Goal: Feedback & Contribution: Submit feedback/report problem

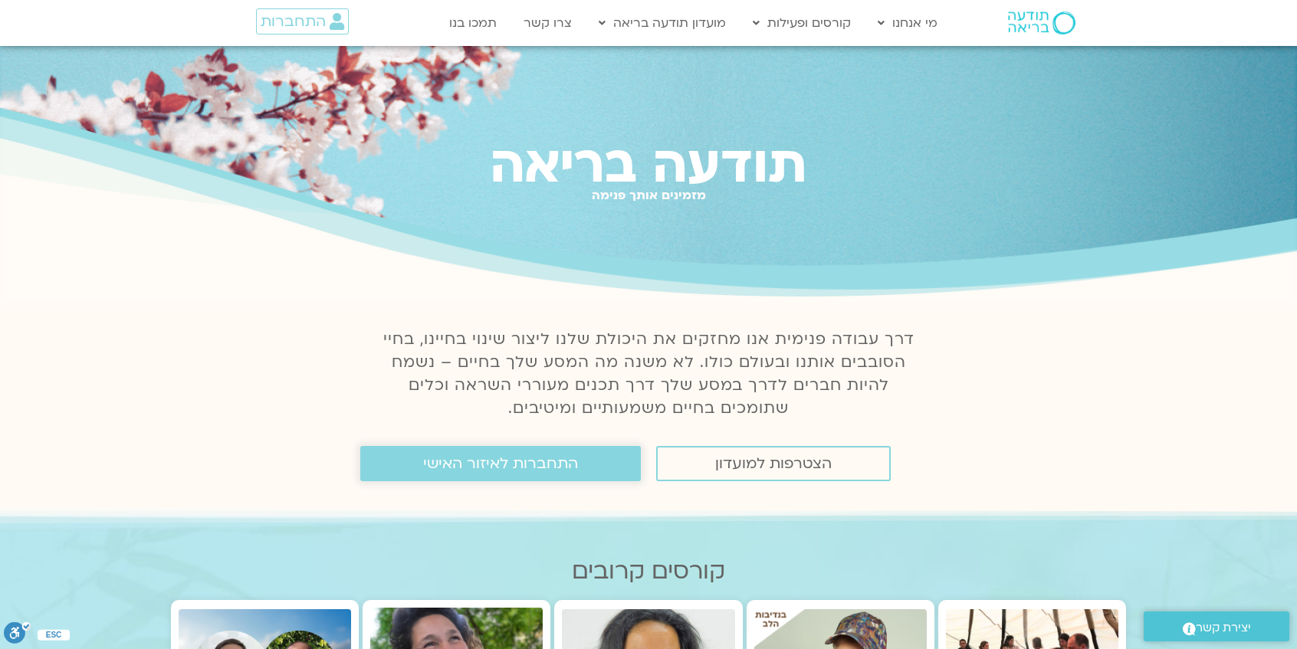
click at [514, 472] on span "התחברות לאיזור האישי" at bounding box center [500, 463] width 155 height 17
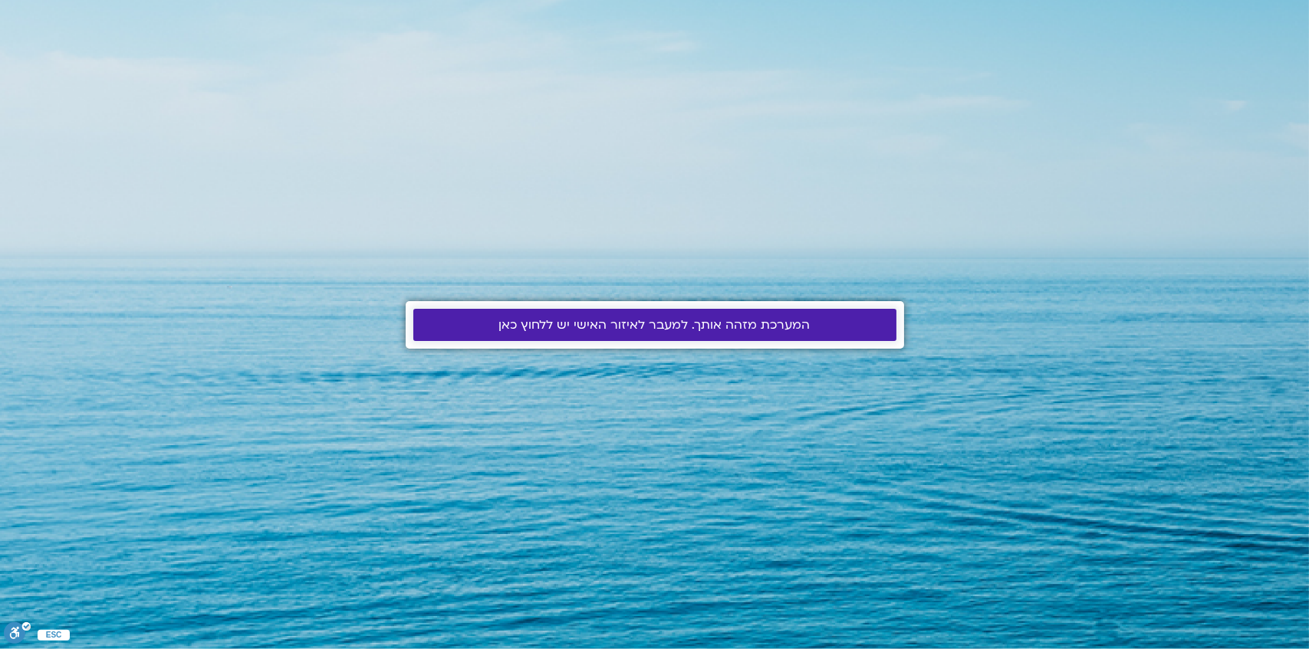
click at [530, 329] on span "המערכת מזהה אותך. למעבר לאיזור האישי יש ללחוץ כאן" at bounding box center [654, 325] width 311 height 14
click at [533, 326] on span "המערכת מזהה אותך. למעבר לאיזור האישי יש ללחוץ כאן" at bounding box center [654, 325] width 311 height 14
drag, startPoint x: 0, startPoint y: 0, endPoint x: 534, endPoint y: 326, distance: 625.3
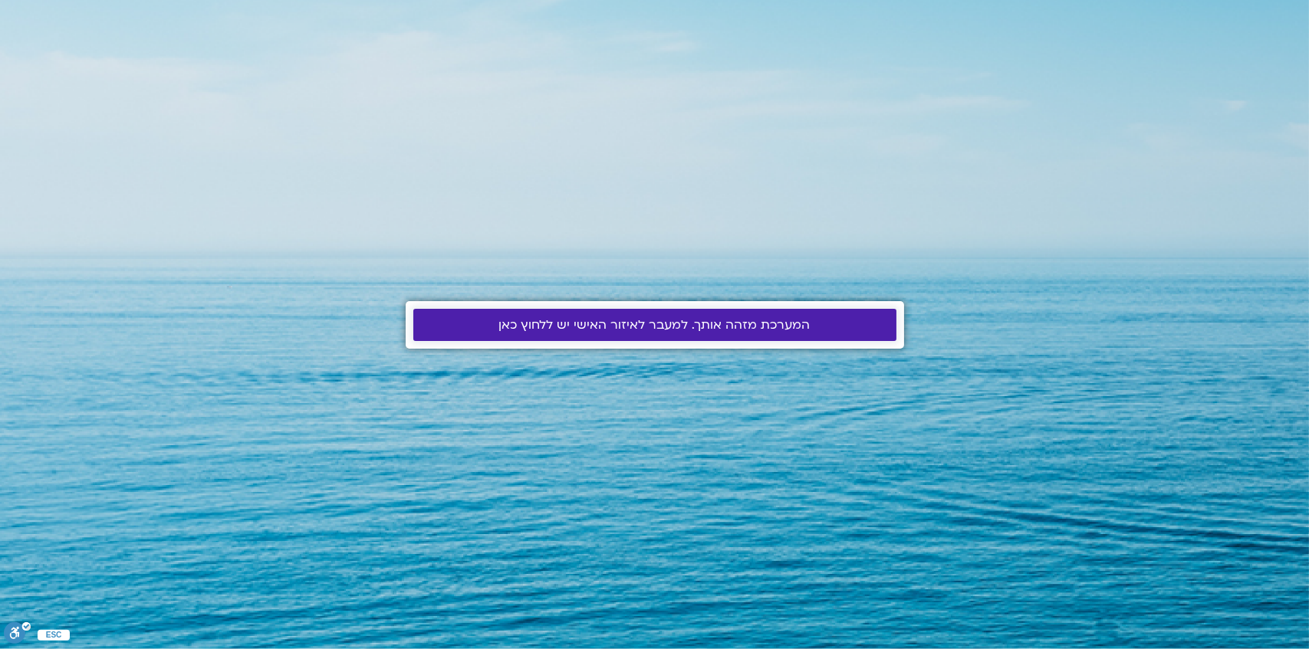
click at [534, 326] on span "המערכת מזהה אותך. למעבר לאיזור האישי יש ללחוץ כאן" at bounding box center [654, 325] width 311 height 14
click at [476, 325] on span "המערכת מזהה אותך. למעבר לאיזור האישי יש ללחוץ כאן" at bounding box center [655, 325] width 446 height 14
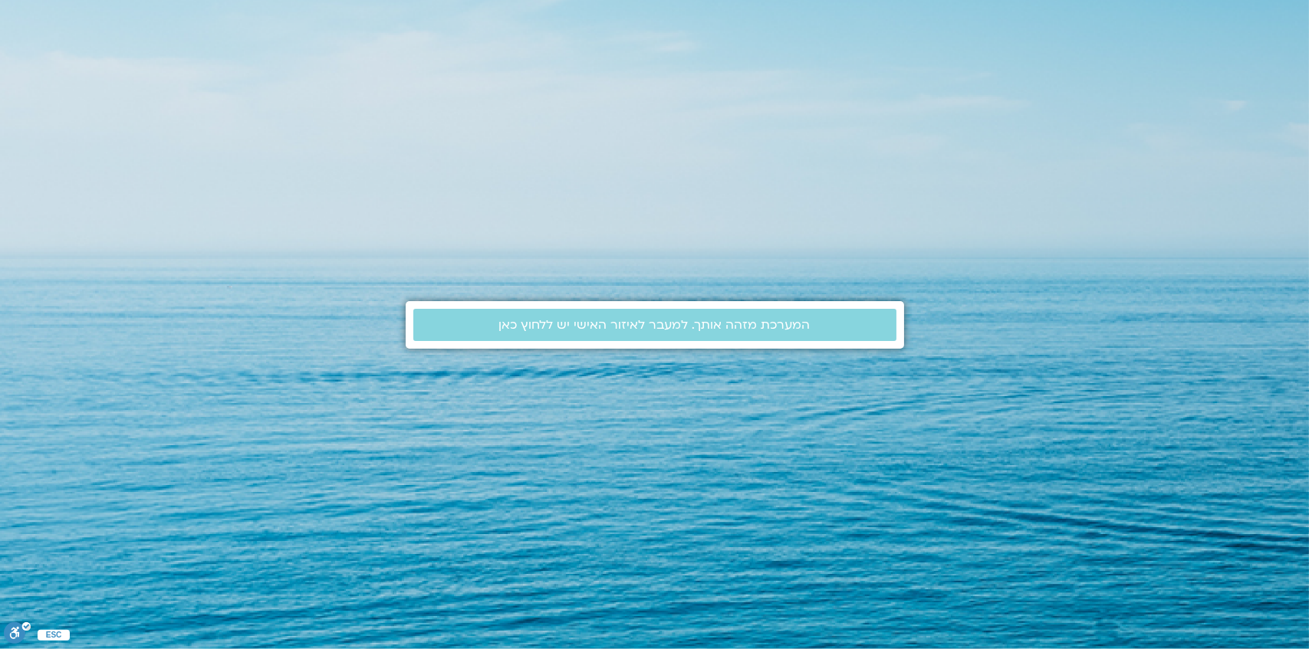
click at [55, 634] on section "המערכת מזהה אותך. למעבר לאיזור האישי יש ללחוץ כאן" at bounding box center [654, 324] width 1309 height 649
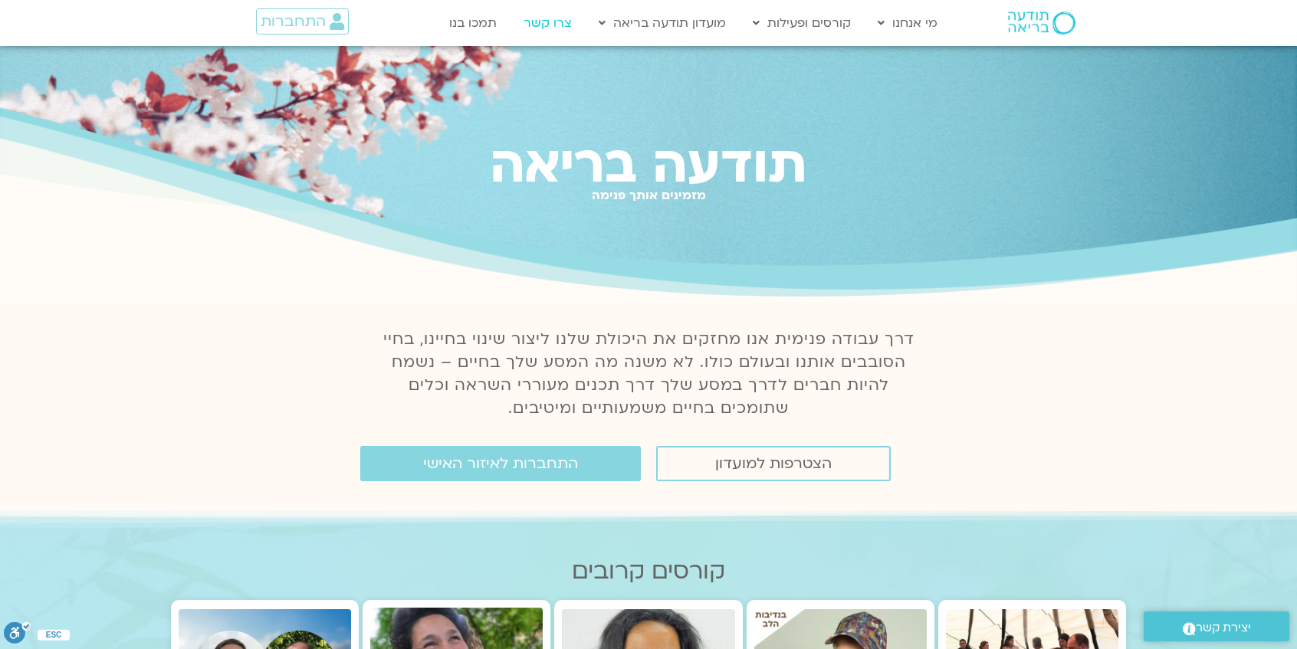
click at [557, 25] on link "צרו קשר" at bounding box center [548, 22] width 64 height 29
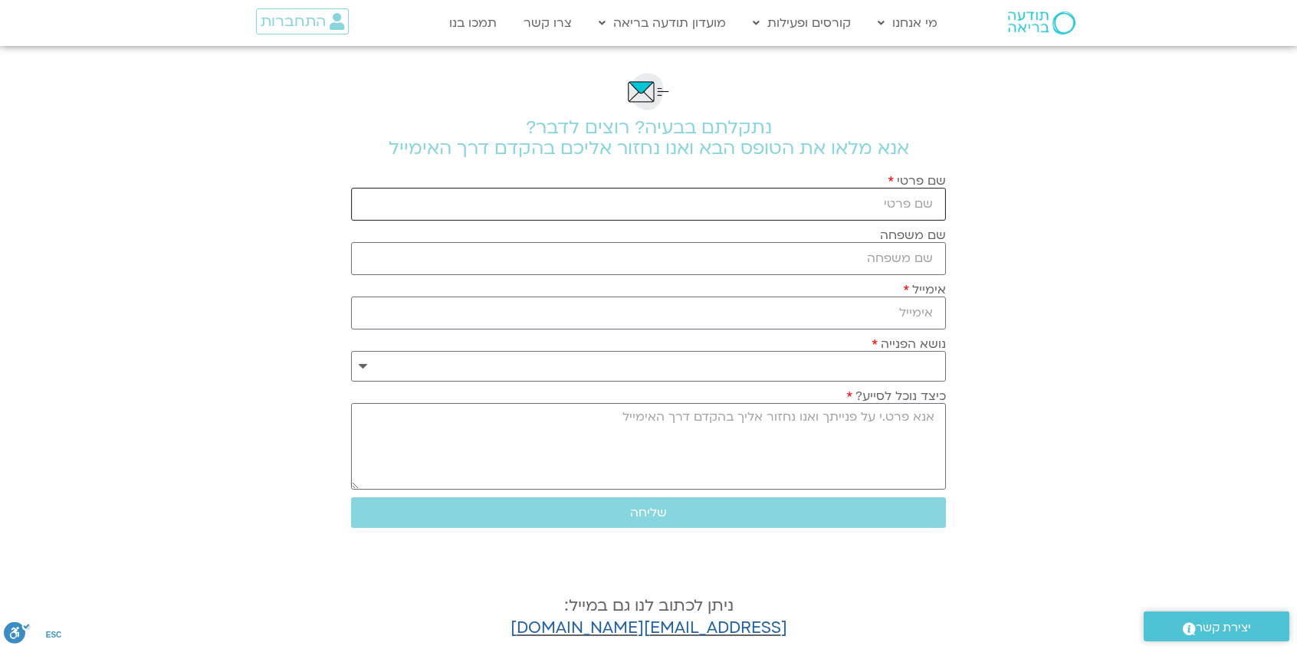
click at [761, 206] on input "שם פרטי" at bounding box center [648, 204] width 595 height 33
type input "גלינה"
click at [754, 256] on input "שם משפחה" at bounding box center [648, 258] width 595 height 33
type input "קומרוב"
click at [779, 314] on input "אימייל" at bounding box center [648, 313] width 595 height 33
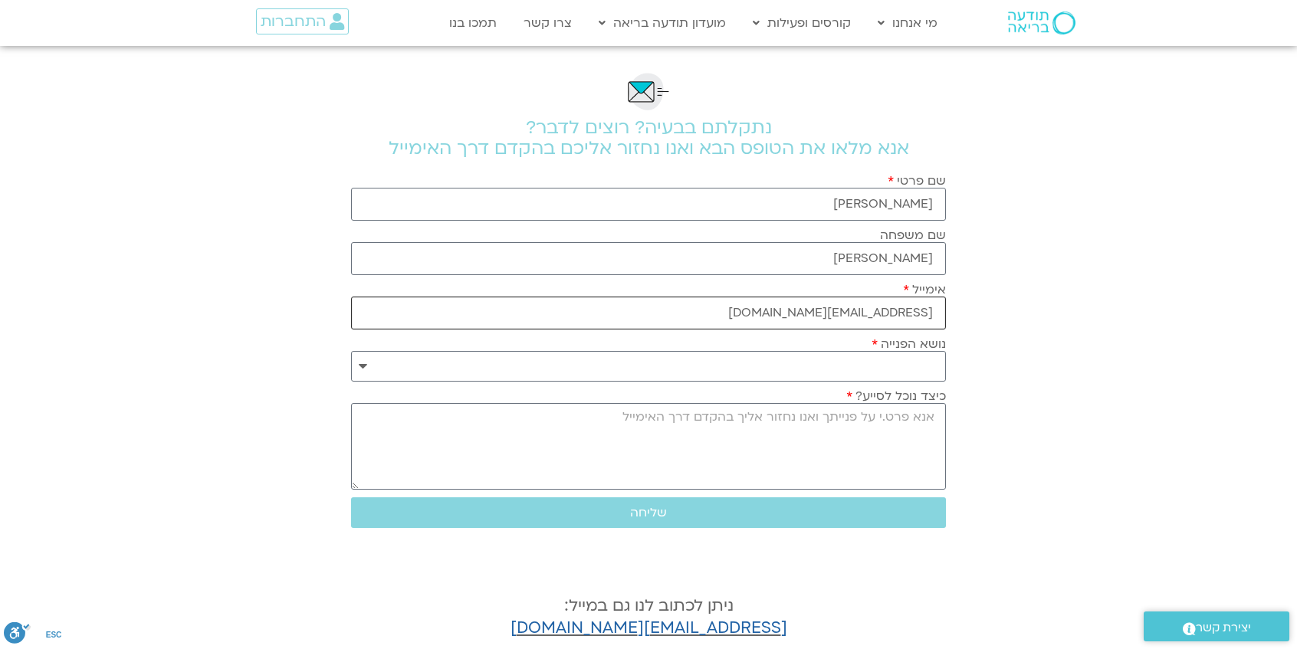
type input "g.komarov100@gmail.com"
click at [897, 367] on select "**********" at bounding box center [648, 366] width 595 height 31
select select "**********"
click at [351, 351] on select "**********" at bounding box center [648, 366] width 595 height 31
click at [923, 446] on textarea "כיצד נוכל לסייע?" at bounding box center [648, 446] width 595 height 87
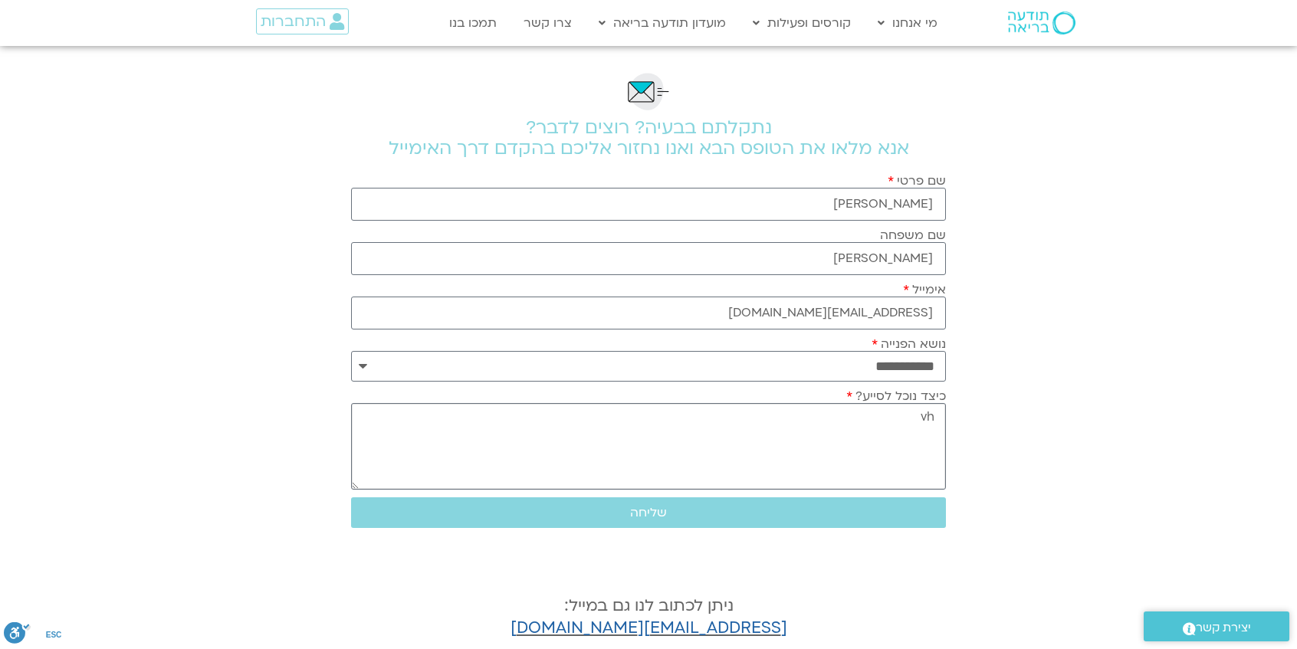
type textarea "v"
click at [883, 414] on textarea "היי,לא מצךיחה להתחבר לשידורים מהיום" at bounding box center [648, 446] width 595 height 87
click at [917, 414] on textarea "היי,לא מצליחה להתחבר לשידורים מהיום" at bounding box center [648, 446] width 595 height 87
click at [709, 417] on textarea "היי, לא מצליחה להתחבר לשידורים מהיום" at bounding box center [648, 446] width 595 height 87
click at [524, 419] on textarea "היי, לא מצליחה להתחבר לשידורים מהיום ,מופיעה הודעה להתחבר דרך איזורנ אישי" at bounding box center [648, 446] width 595 height 87
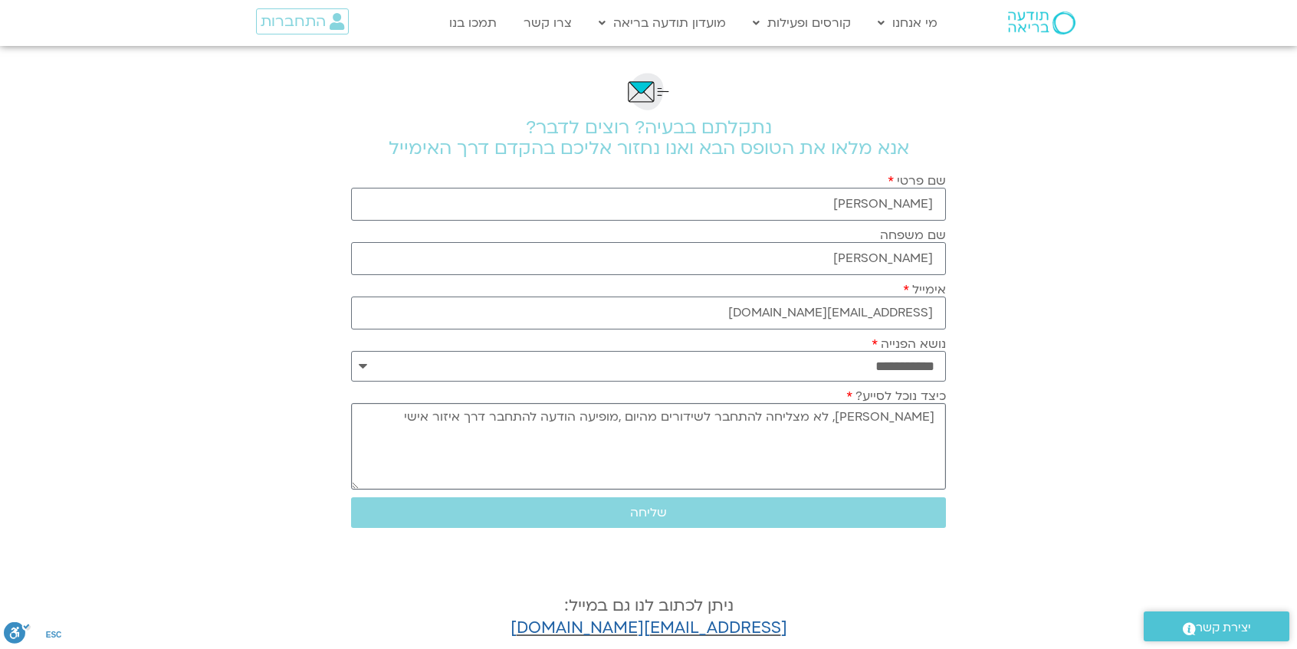
click at [486, 419] on textarea "היי, לא מצליחה להתחבר לשידורים מהיום ,מופיעה הודעה להתחבר דרך איזור אישי" at bounding box center [648, 446] width 595 height 87
click at [545, 416] on textarea "היי, לא מצליחה להתחבר לשידורים מהיום ,מופיעה הודעה להתחבר דרך איזור אישי אבל זה…" at bounding box center [648, 446] width 595 height 87
click at [393, 427] on textarea "היי, לא מצליחה להתחבר לשידורים מהיום ,מופיעה הודעה להתחבר דרך אזור אישי אבל זה …" at bounding box center [648, 446] width 595 height 87
type textarea "היי, לא מצליחה להתחבר לשידורים מהיום ,מופיעה הודעה להתחבר דרך אזור אישי אבל זה …"
click at [648, 513] on span "שליחה" at bounding box center [648, 513] width 37 height 14
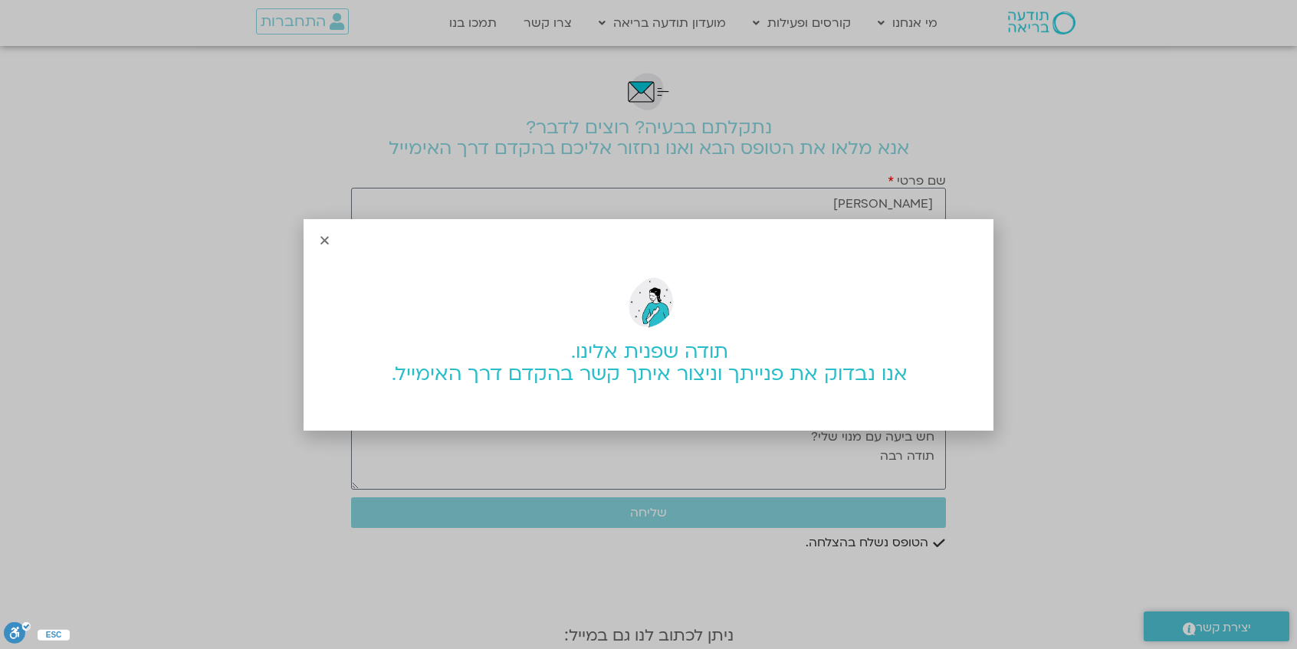
click at [327, 243] on icon "Close" at bounding box center [325, 241] width 12 height 12
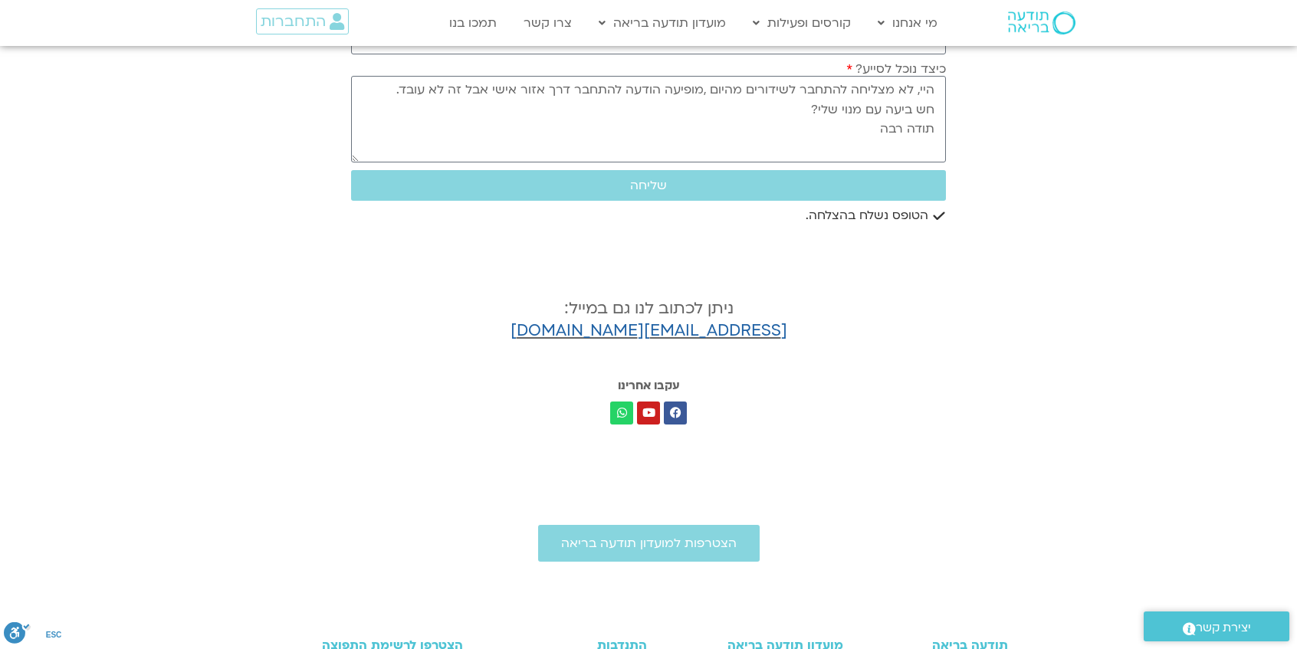
scroll to position [537, 0]
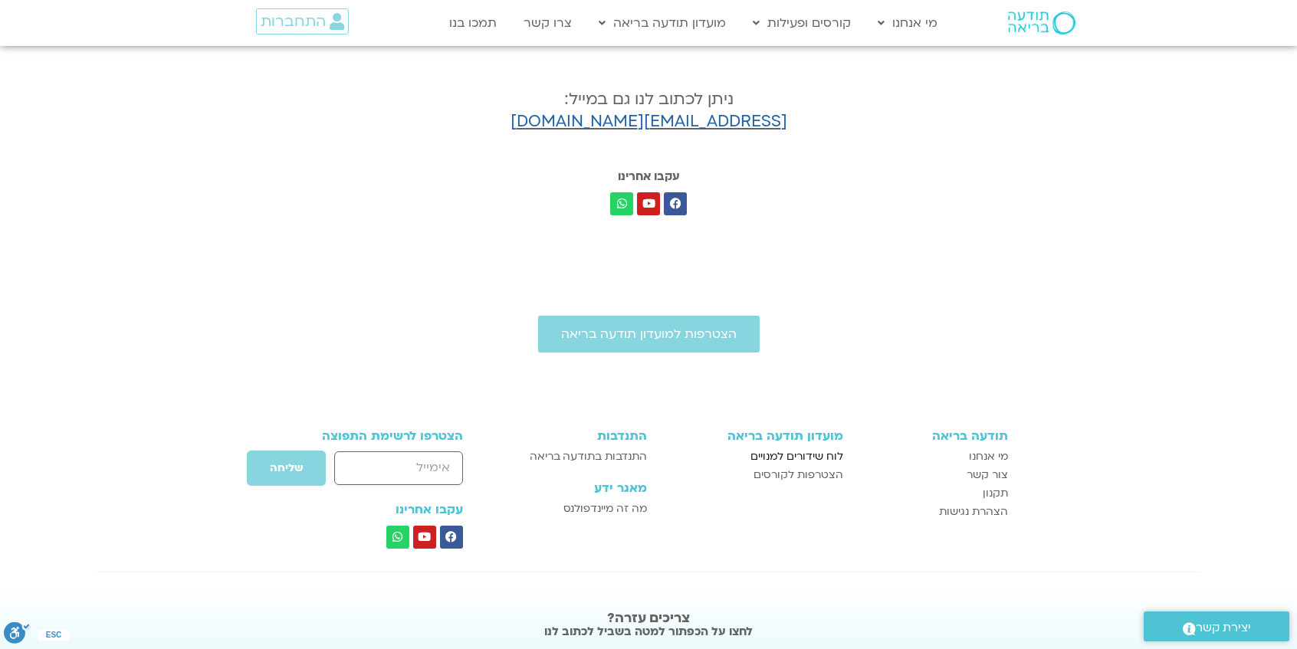
click at [779, 453] on span "לוח שידורים למנויים" at bounding box center [797, 457] width 93 height 18
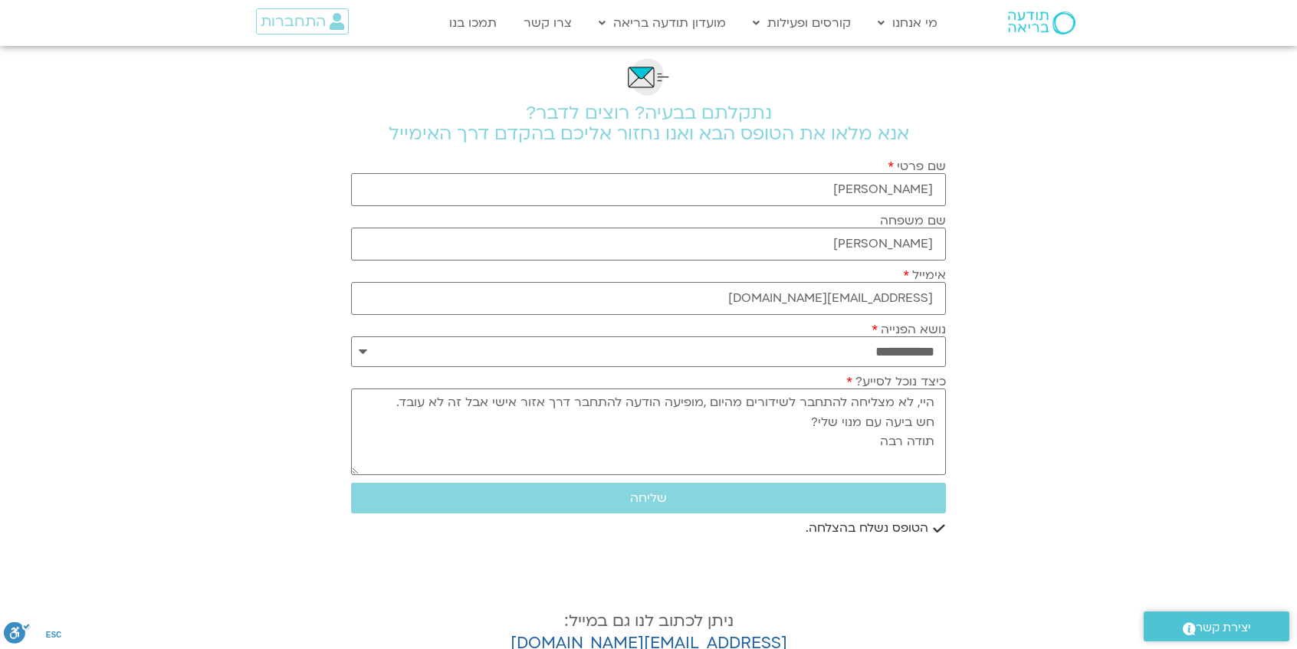
scroll to position [0, 0]
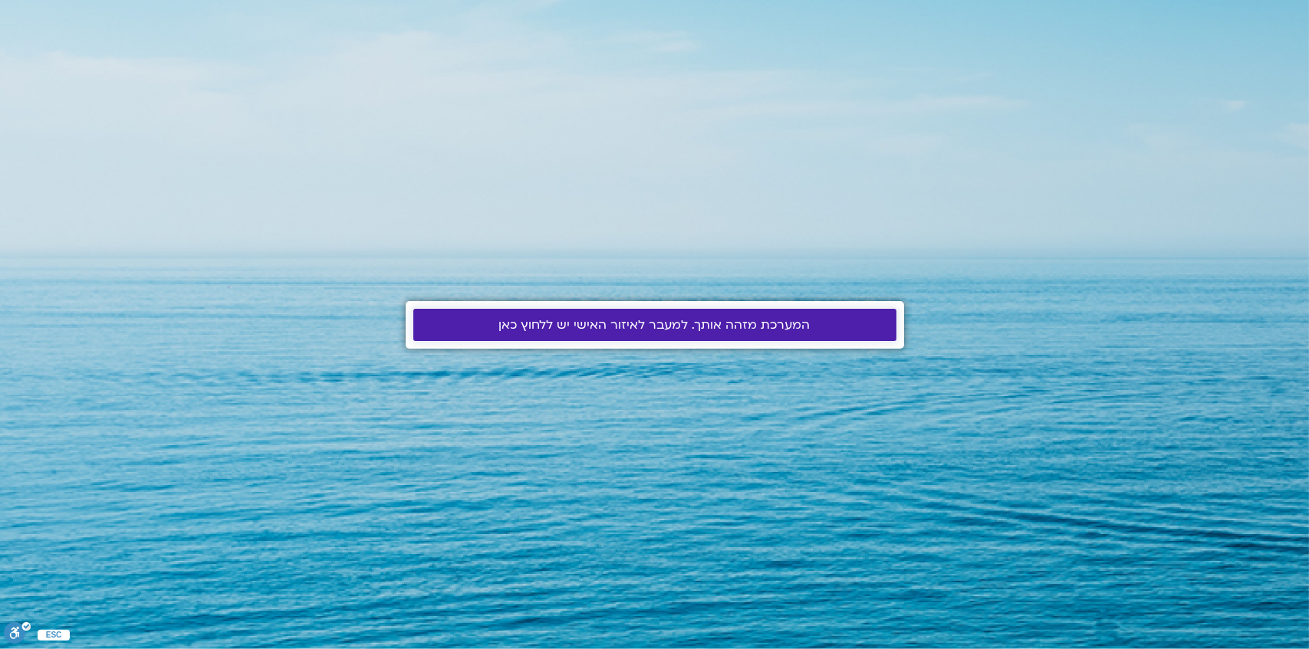
click at [524, 324] on span "המערכת מזהה אותך. למעבר לאיזור האישי יש ללחוץ כאן" at bounding box center [654, 325] width 311 height 14
